Goal: Transaction & Acquisition: Book appointment/travel/reservation

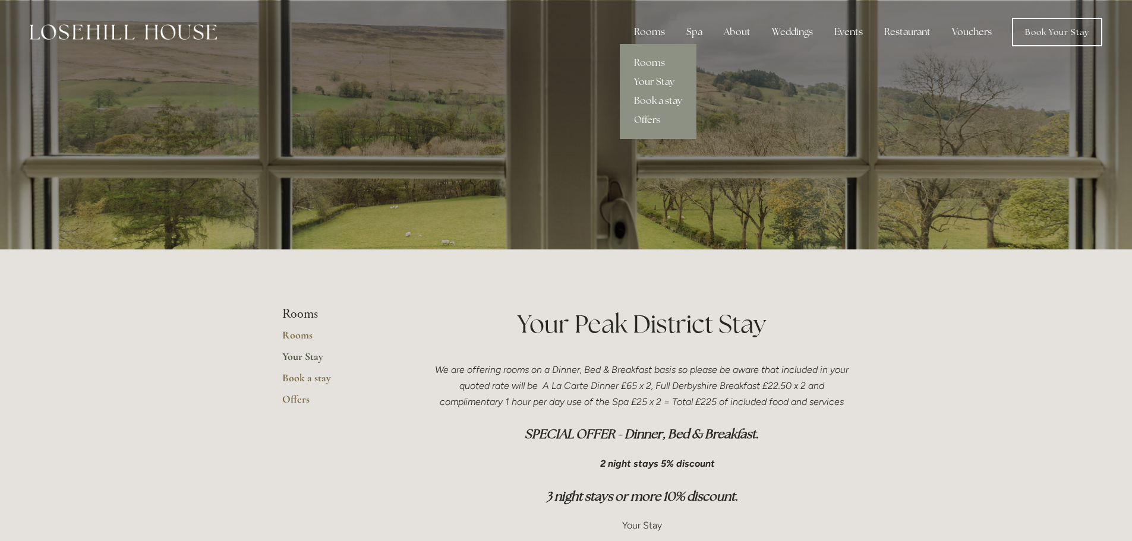
click at [654, 100] on link "Book a stay" at bounding box center [658, 101] width 77 height 19
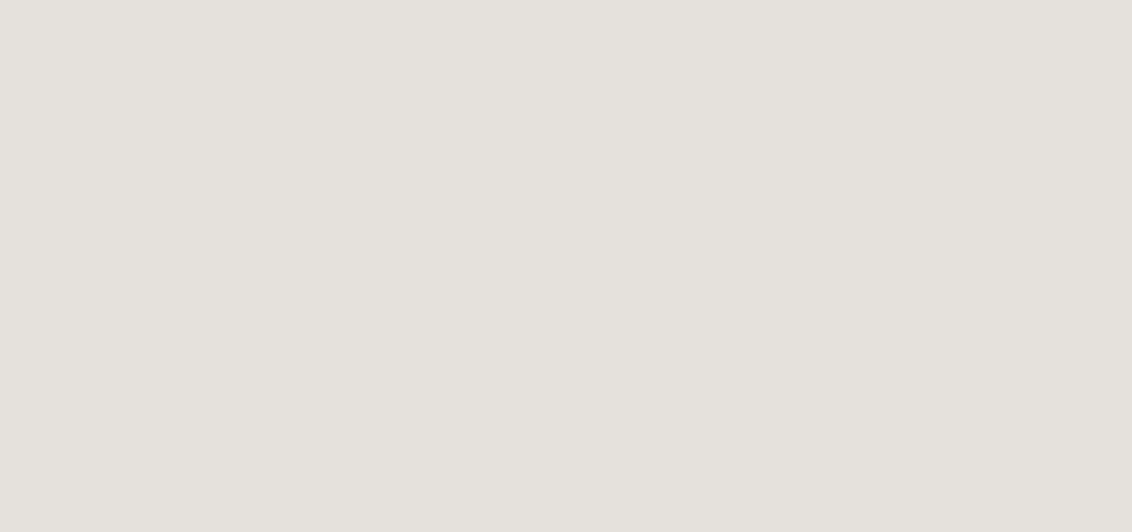
scroll to position [1134, 0]
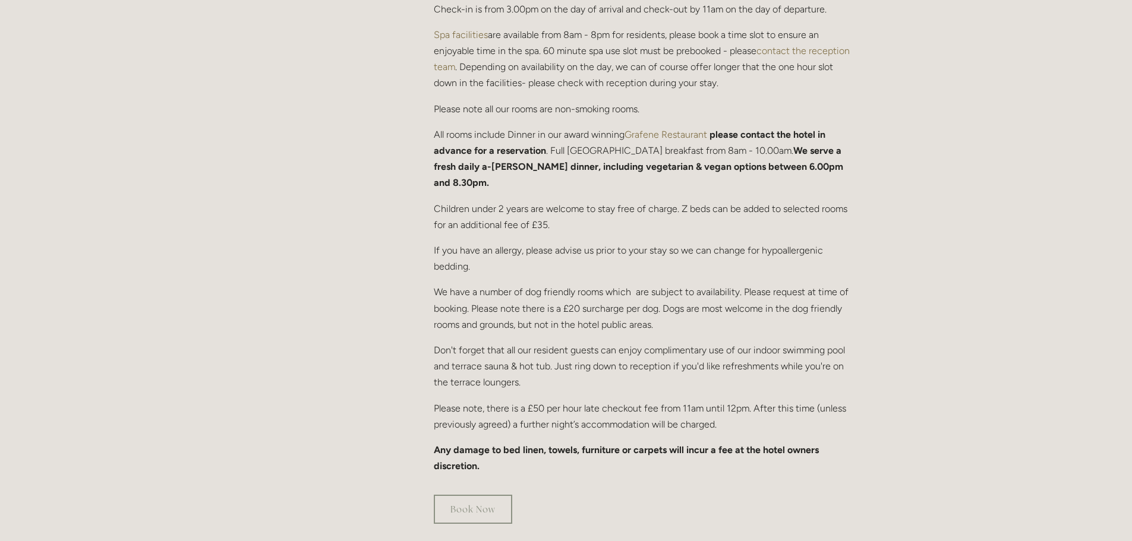
scroll to position [772, 0]
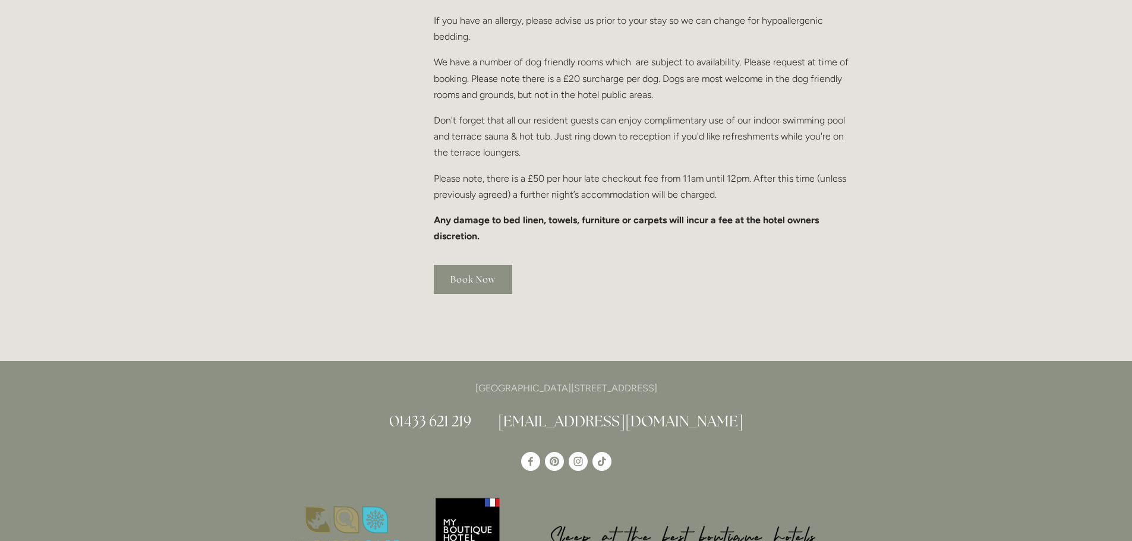
click at [465, 265] on link "Book Now" at bounding box center [473, 279] width 78 height 29
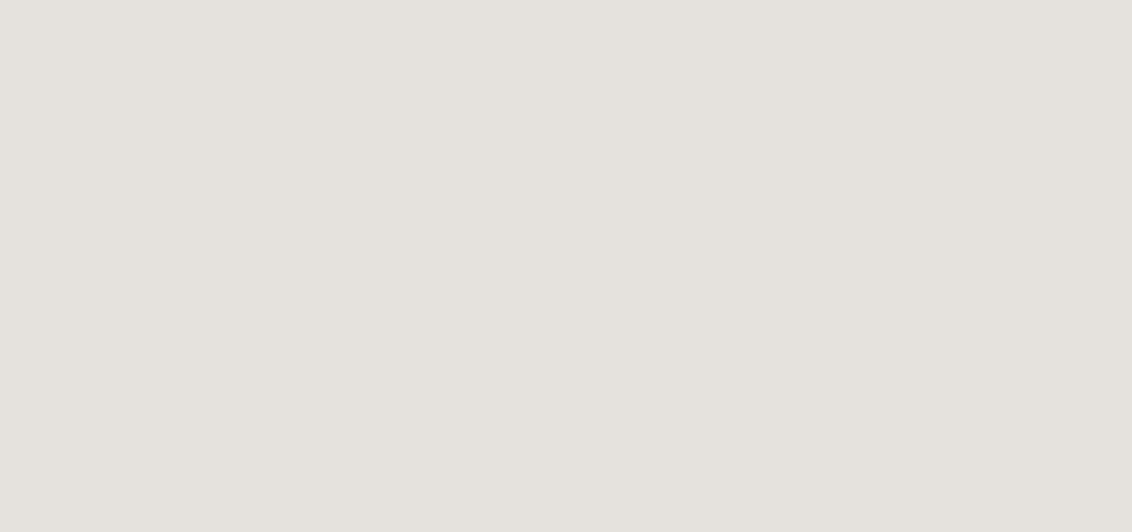
scroll to position [184, 0]
